Goal: Information Seeking & Learning: Learn about a topic

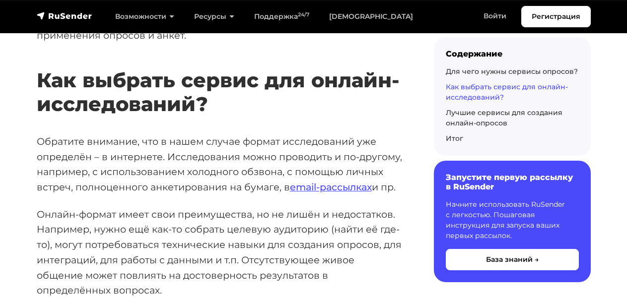
scroll to position [1558, 0]
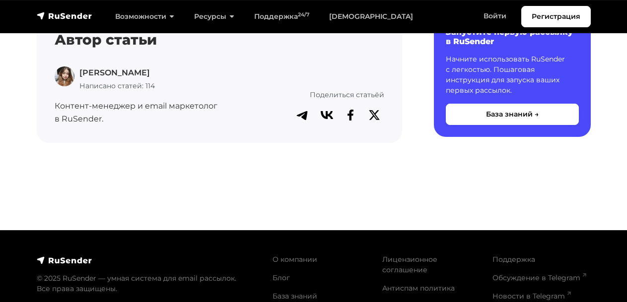
scroll to position [2375, 0]
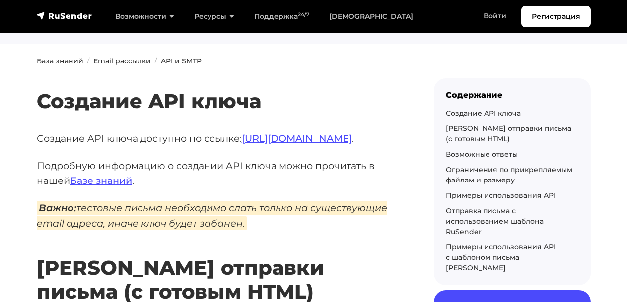
scroll to position [87, 0]
